Goal: Task Accomplishment & Management: Complete application form

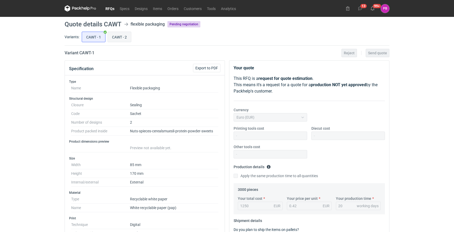
click at [117, 36] on input "CAWT - 2" at bounding box center [119, 37] width 23 height 10
radio input "true"
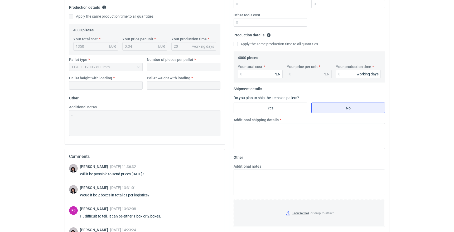
scroll to position [183, 0]
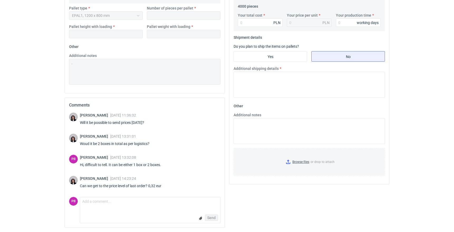
click at [150, 215] on div "Send" at bounding box center [150, 218] width 140 height 11
click at [130, 207] on textarea "Comment message" at bounding box center [150, 202] width 140 height 11
type textarea "ok, we can do the same as last time - 0,325"
click at [214, 219] on span "Send" at bounding box center [211, 218] width 8 height 4
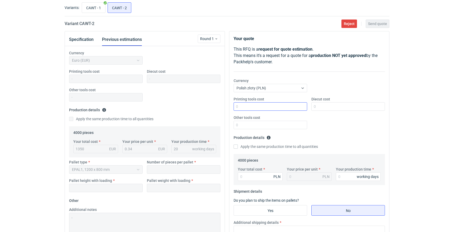
scroll to position [34, 0]
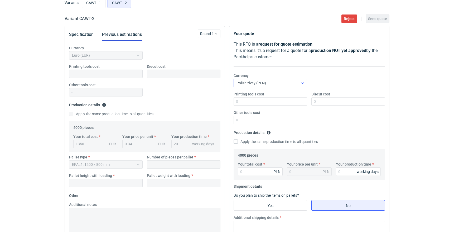
click at [272, 83] on div "Polish złoty (PLN)" at bounding box center [266, 82] width 65 height 7
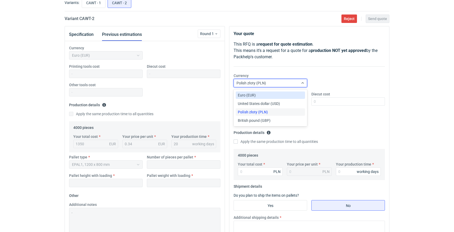
click at [259, 96] on div "Euro (EUR)" at bounding box center [270, 95] width 65 height 5
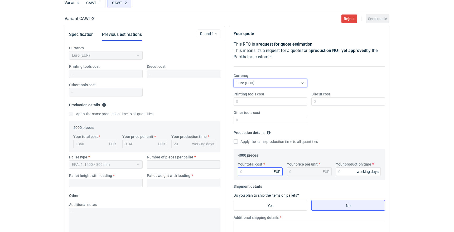
scroll to position [13, 0]
click at [253, 171] on input "Your total cost" at bounding box center [260, 172] width 45 height 8
type input "1300"
type input "0.33"
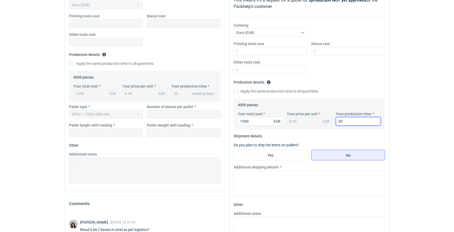
scroll to position [108, 0]
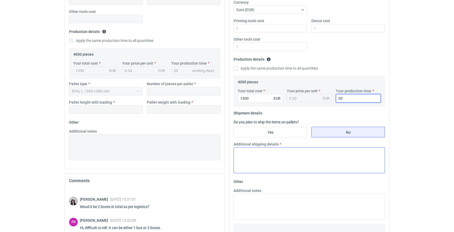
type input "20"
click at [272, 164] on textarea "Additional shipping details" at bounding box center [309, 160] width 151 height 26
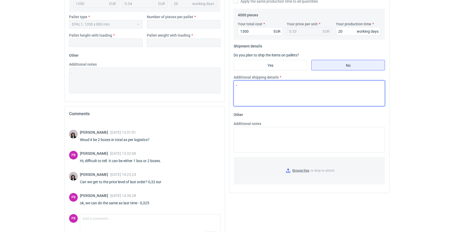
scroll to position [186, 0]
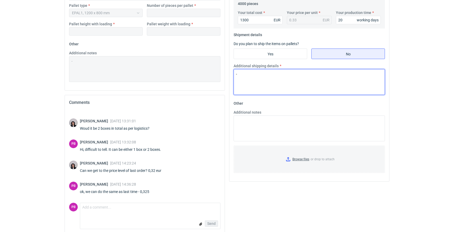
type textarea "-"
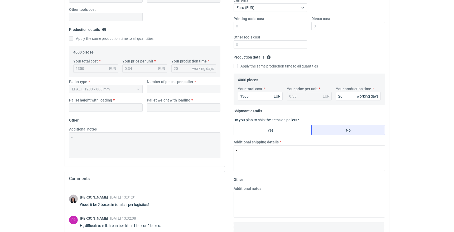
scroll to position [0, 0]
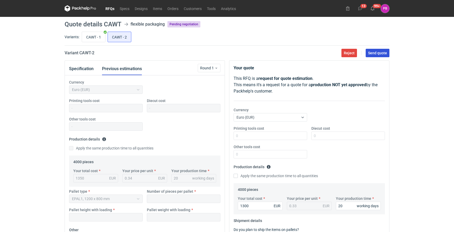
click at [378, 53] on span "Send quote" at bounding box center [377, 53] width 19 height 4
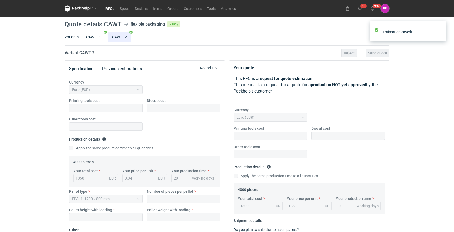
scroll to position [13, 0]
